Goal: Browse casually

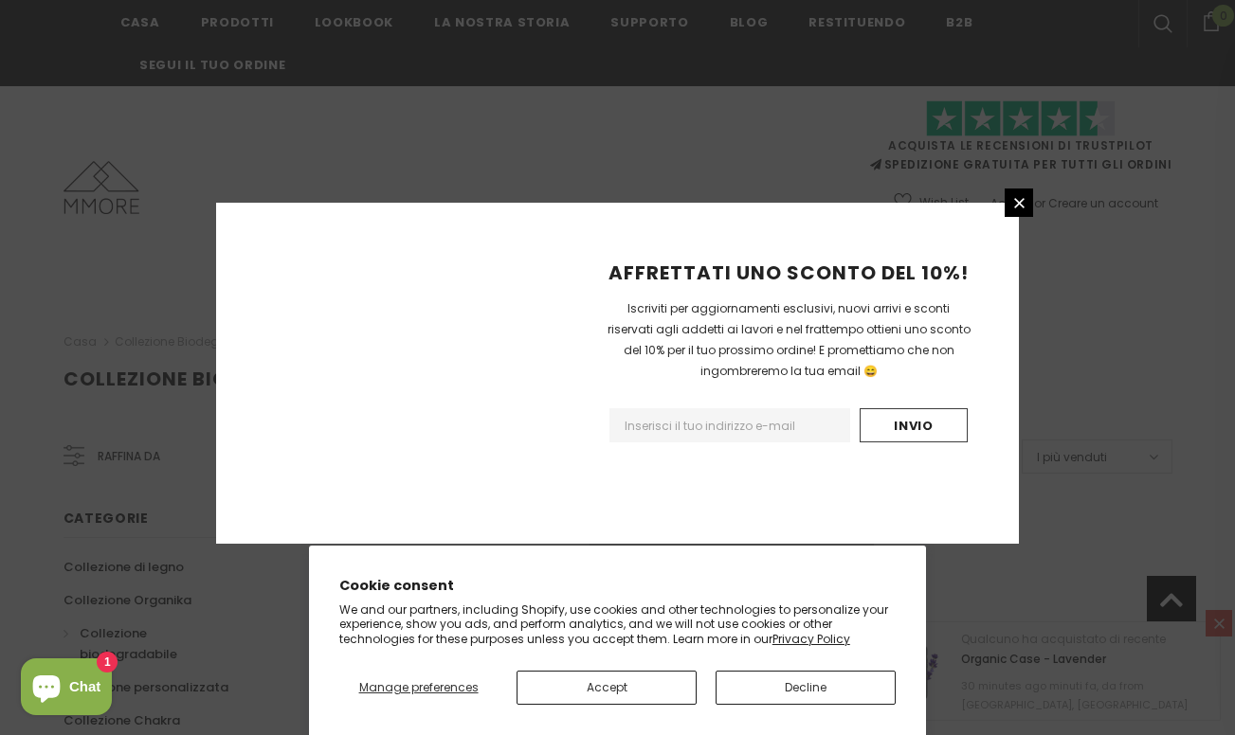
scroll to position [1246, 0]
